Goal: Task Accomplishment & Management: Manage account settings

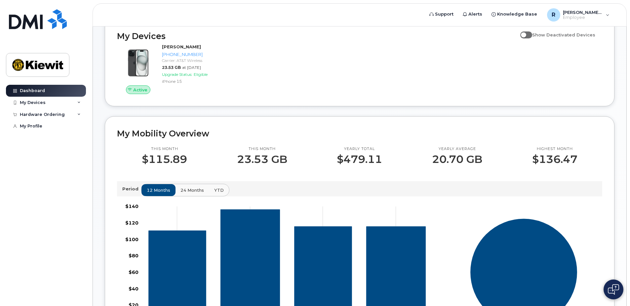
scroll to position [99, 0]
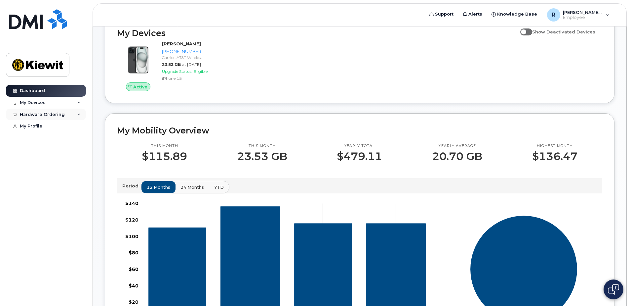
click at [77, 113] on div "Hardware Ordering" at bounding box center [46, 114] width 80 height 12
click at [41, 125] on div "New Order" at bounding box center [35, 126] width 25 height 6
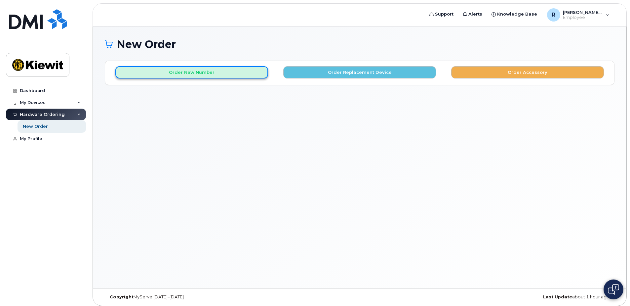
click at [182, 71] on button "Order New Number" at bounding box center [191, 72] width 153 height 12
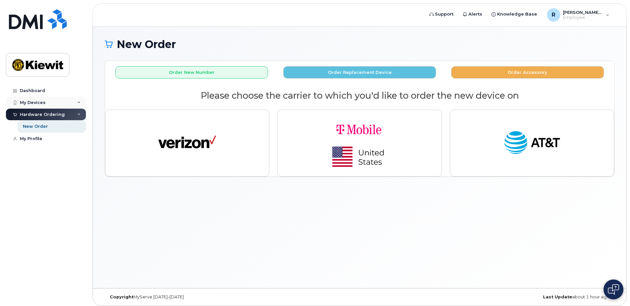
click at [38, 101] on div "My Devices" at bounding box center [33, 102] width 26 height 5
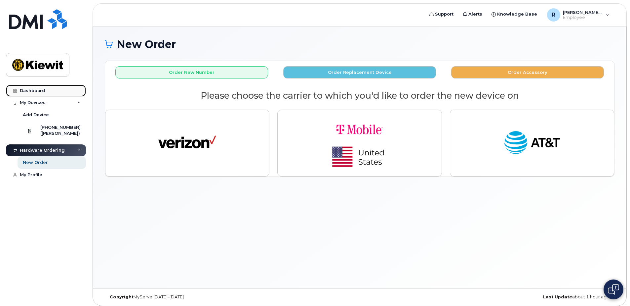
click at [33, 91] on div "Dashboard" at bounding box center [32, 90] width 25 height 5
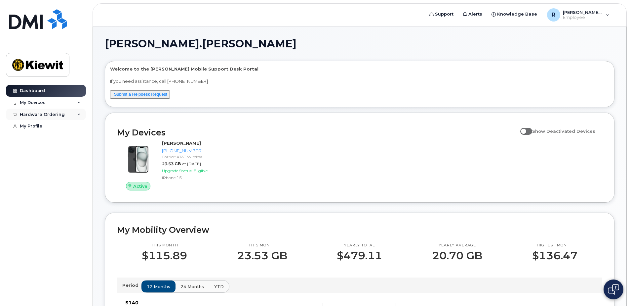
click at [73, 115] on div "Hardware Ordering" at bounding box center [46, 114] width 80 height 12
click at [36, 128] on div "New Order" at bounding box center [35, 126] width 25 height 6
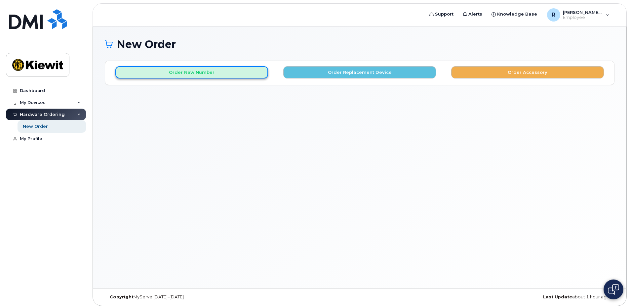
click at [159, 74] on button "Order New Number" at bounding box center [191, 72] width 153 height 12
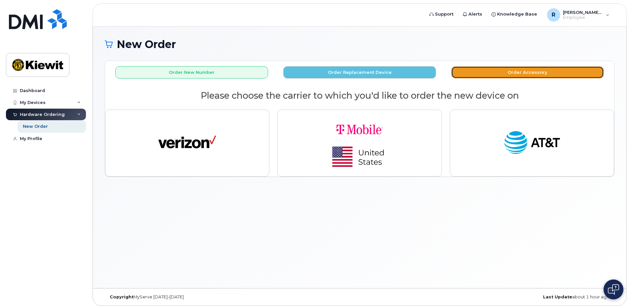
click at [509, 67] on button "Order Accessory" at bounding box center [527, 72] width 153 height 12
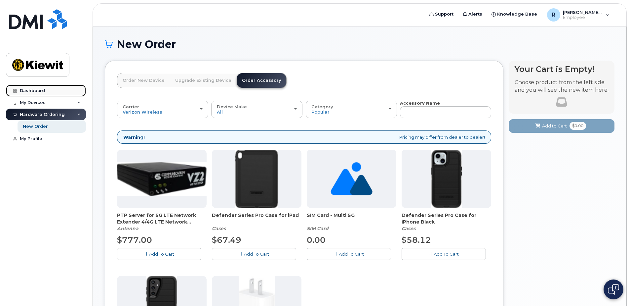
click at [30, 90] on div "Dashboard" at bounding box center [32, 90] width 25 height 5
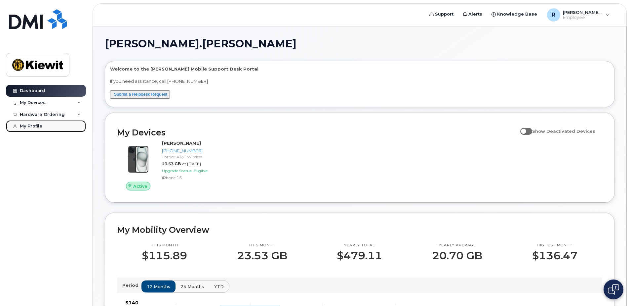
click at [28, 126] on div "My Profile" at bounding box center [31, 125] width 22 height 5
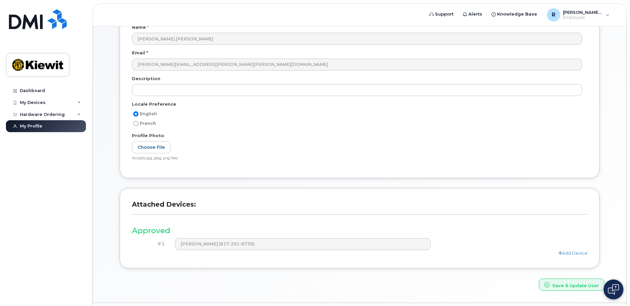
scroll to position [87, 0]
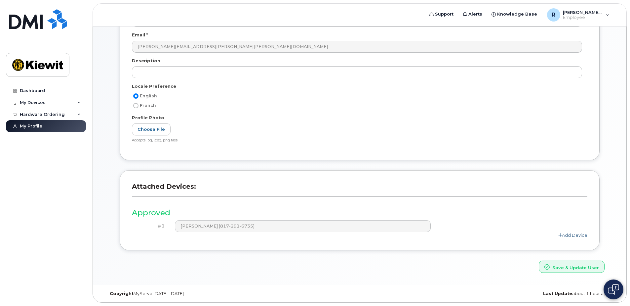
click at [574, 235] on link "Add Device" at bounding box center [572, 234] width 29 height 5
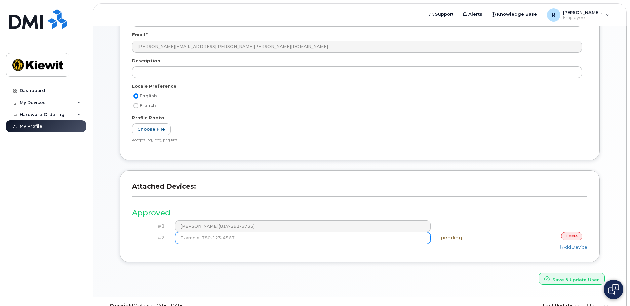
click at [283, 239] on input at bounding box center [303, 238] width 256 height 12
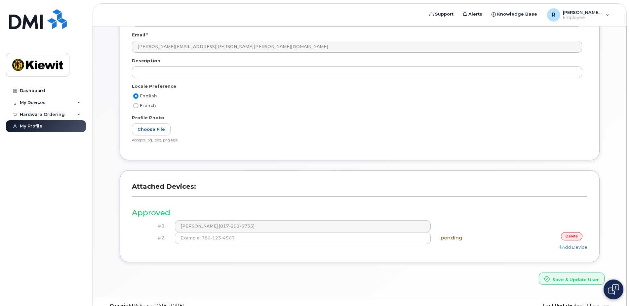
click at [572, 234] on link "delete" at bounding box center [571, 236] width 21 height 8
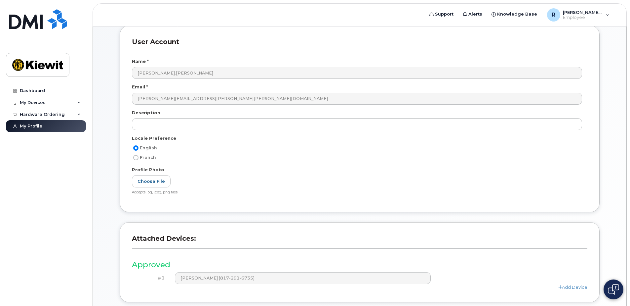
scroll to position [0, 0]
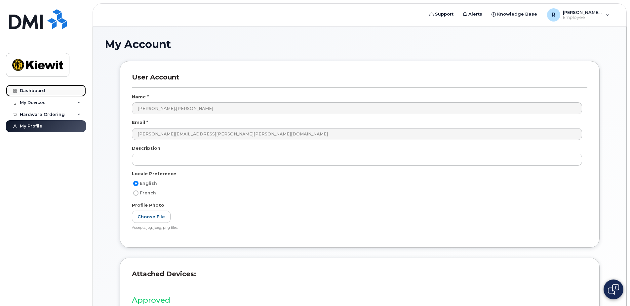
click at [24, 90] on div "Dashboard" at bounding box center [32, 90] width 25 height 5
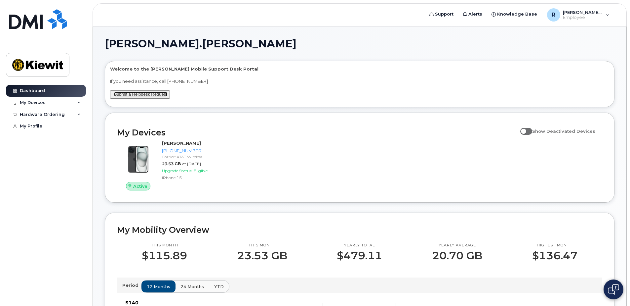
click at [126, 94] on link "Submit a Helpdesk Request" at bounding box center [140, 94] width 53 height 5
